Goal: Check status: Check status

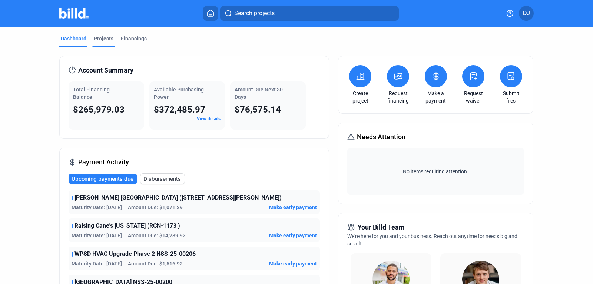
click at [106, 42] on div "Projects" at bounding box center [104, 38] width 20 height 7
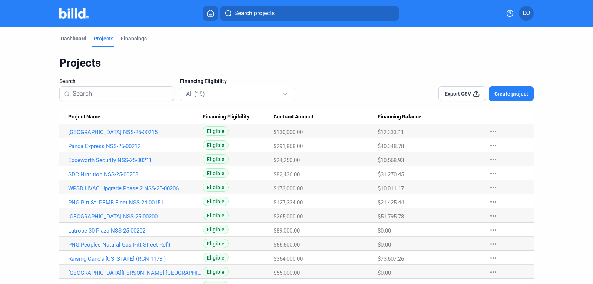
click at [66, 34] on mat-tab-group "Dashboard Projects Financings Projects Search Financing Eligibility All (19) Ex…" at bounding box center [296, 209] width 474 height 365
click at [66, 38] on div "Dashboard" at bounding box center [74, 38] width 26 height 7
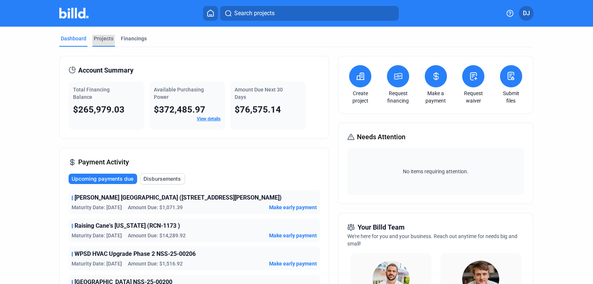
click at [109, 40] on div "Projects" at bounding box center [104, 38] width 20 height 7
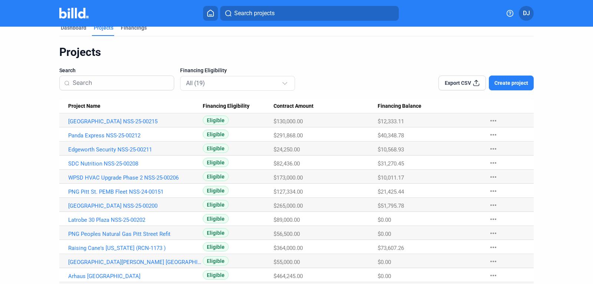
scroll to position [11, 0]
click at [122, 122] on link "[GEOGRAPHIC_DATA] NSS-25-00215" at bounding box center [135, 121] width 134 height 7
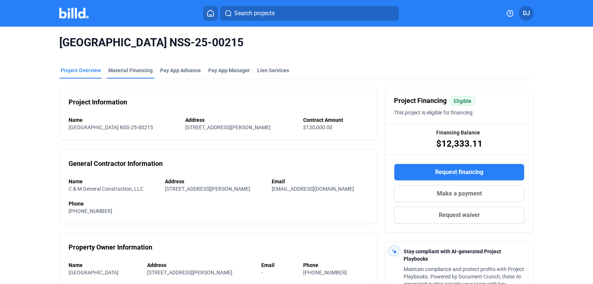
click at [127, 71] on div "Material Financing" at bounding box center [130, 70] width 44 height 7
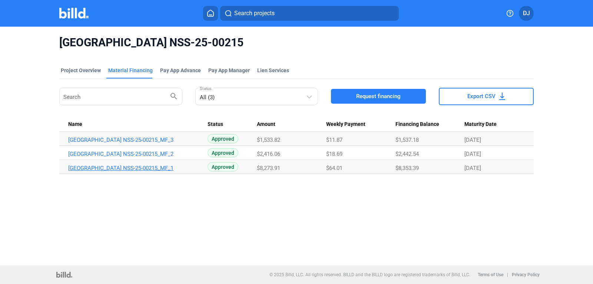
click at [145, 143] on link "[GEOGRAPHIC_DATA] NSS-25-00215_MF_1" at bounding box center [135, 140] width 134 height 7
click at [158, 146] on td "[GEOGRAPHIC_DATA] NSS-25-00215_MF_2" at bounding box center [133, 139] width 148 height 14
click at [158, 143] on link "[GEOGRAPHIC_DATA] NSS-25-00215_MF_2" at bounding box center [135, 140] width 134 height 7
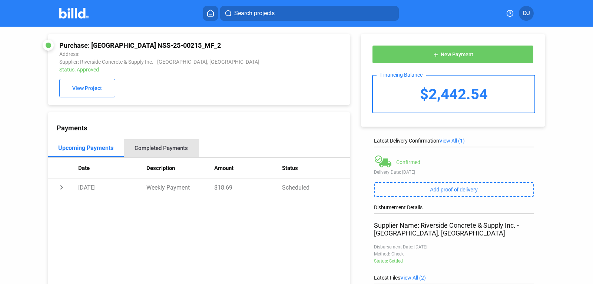
drag, startPoint x: 158, startPoint y: 153, endPoint x: 250, endPoint y: 191, distance: 99.5
click at [199, 157] on div "Completed Payments" at bounding box center [162, 148] width 76 height 18
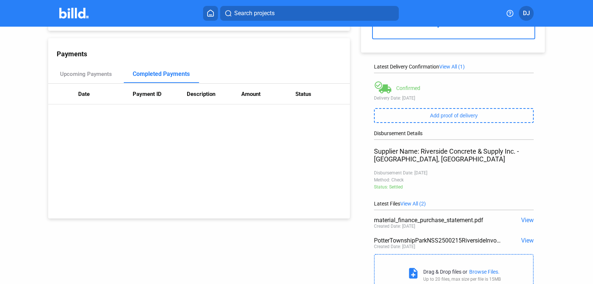
scroll to position [107, 0]
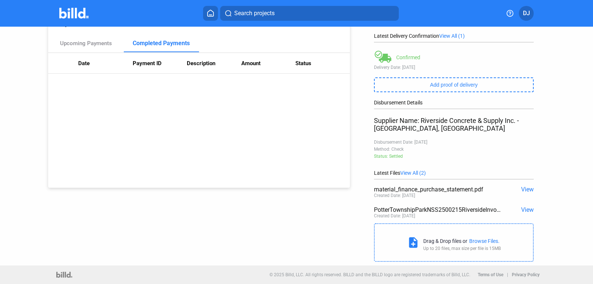
click at [531, 209] on span "View" at bounding box center [527, 209] width 13 height 7
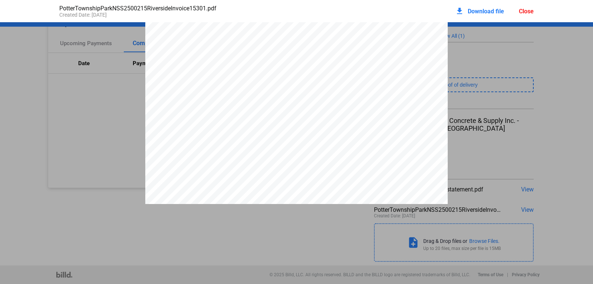
scroll to position [0, 0]
click at [521, 12] on div "Close" at bounding box center [525, 11] width 15 height 7
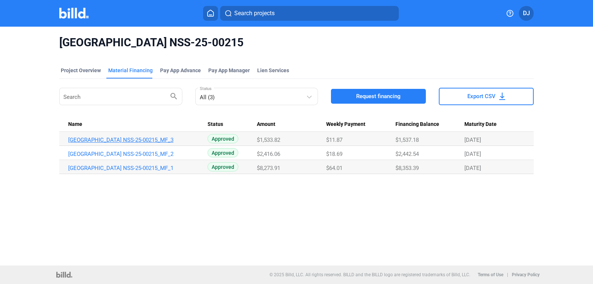
click at [160, 140] on link "[GEOGRAPHIC_DATA] NSS-25-00215_MF_3" at bounding box center [135, 140] width 134 height 7
